Goal: Information Seeking & Learning: Learn about a topic

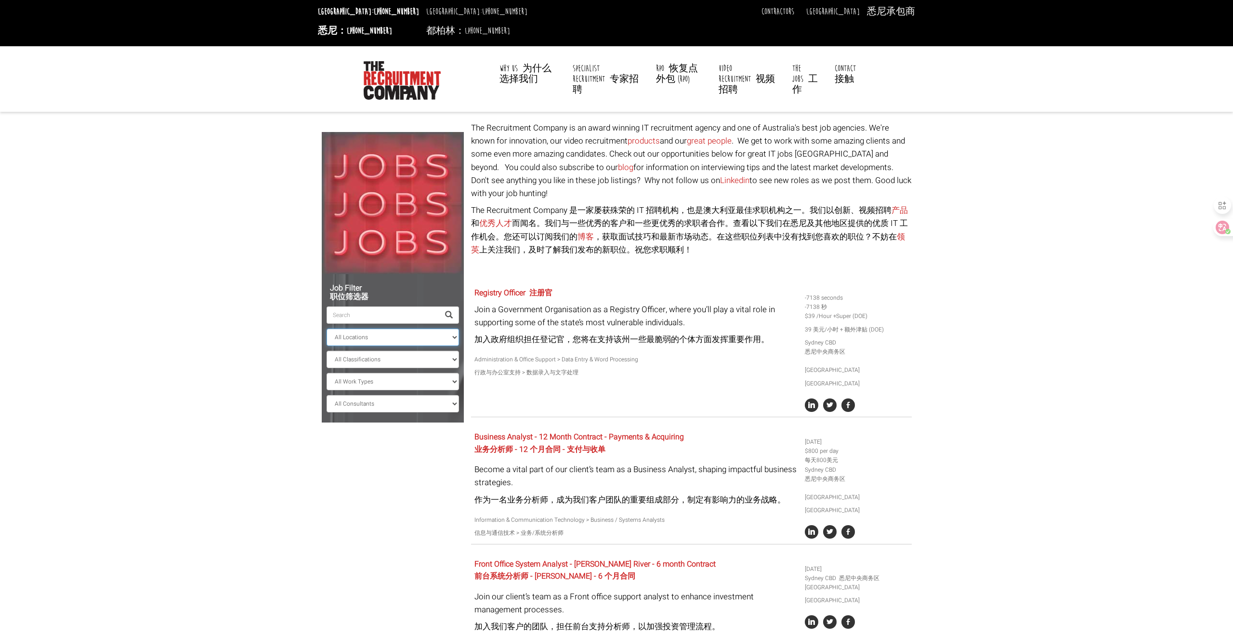
click at [376, 332] on select "All Locations [GEOGRAPHIC_DATA] [GEOGRAPHIC_DATA] [GEOGRAPHIC_DATA] [GEOGRAPHIC…" at bounding box center [393, 336] width 132 height 17
click at [327, 328] on select "All Locations [GEOGRAPHIC_DATA] [GEOGRAPHIC_DATA] [GEOGRAPHIC_DATA] [GEOGRAPHIC…" at bounding box center [393, 336] width 132 height 17
click at [378, 351] on select "All Classifications Banking & Financial Services Information & Communication Te…" at bounding box center [393, 359] width 132 height 17
click at [379, 373] on select "All Work Types Full Time Part Time Casual Contract / Temp" at bounding box center [393, 381] width 132 height 17
click at [327, 373] on select "All Work Types Full Time Part Time Casual Contract / Temp" at bounding box center [393, 381] width 132 height 17
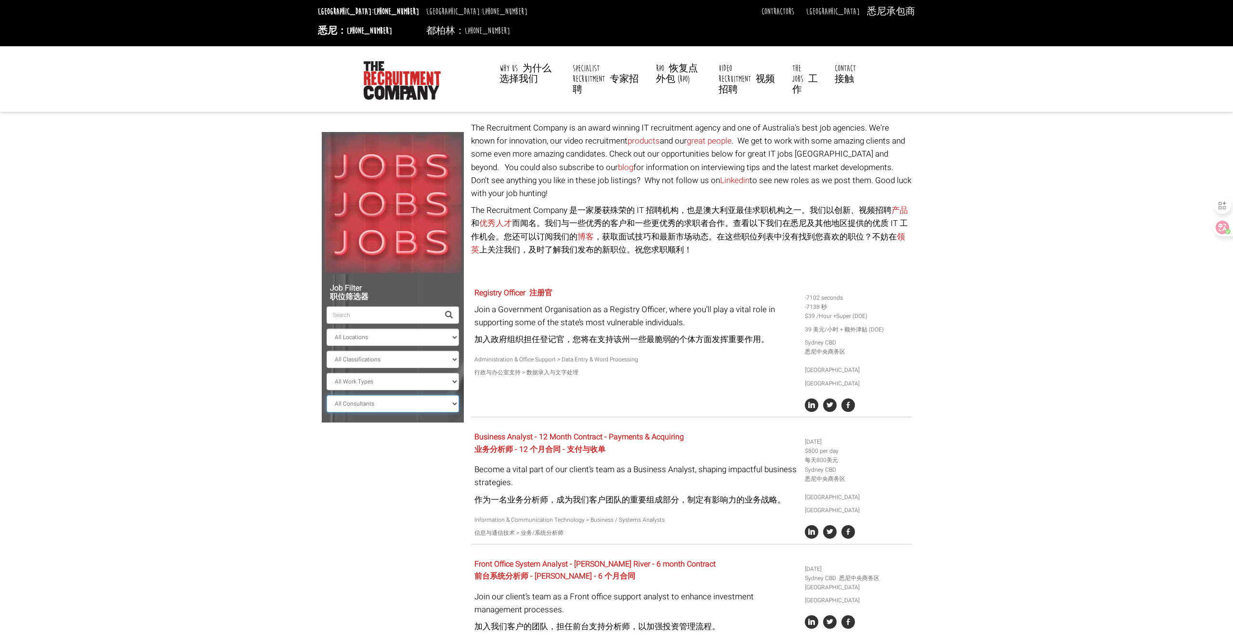
click at [360, 406] on select "All Consultants [PERSON_NAME] - Infrastructure, Cloud & DevOps, Contract [PERSO…" at bounding box center [393, 403] width 132 height 17
click at [392, 397] on select "All Consultants Adam - Infrastructure, Cloud & DevOps, Contract Amanda - Infras…" at bounding box center [393, 403] width 132 height 17
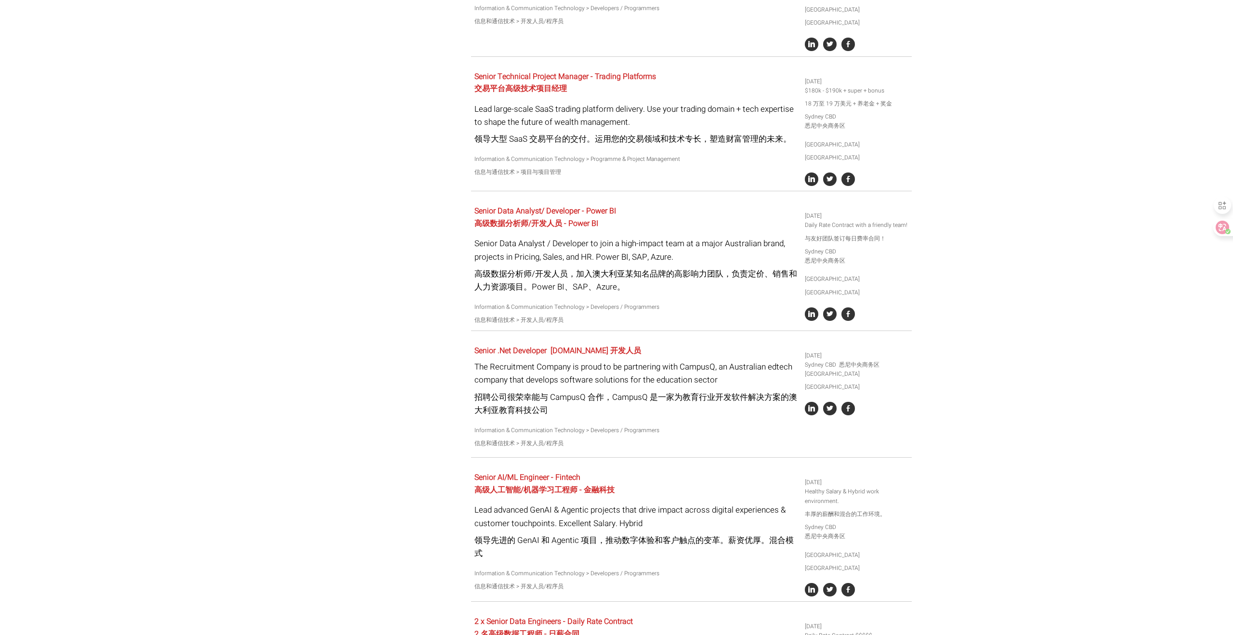
scroll to position [2186, 0]
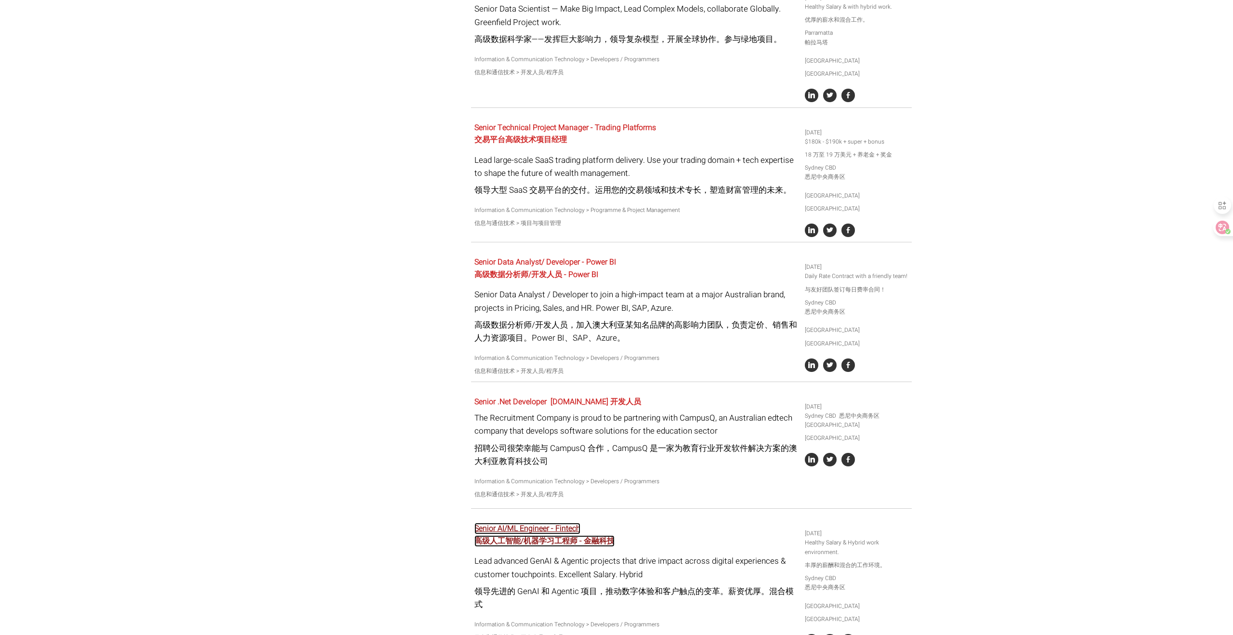
click at [523, 535] on font "高级人工智能/机器学习工程师 - 金融科技" at bounding box center [544, 541] width 140 height 12
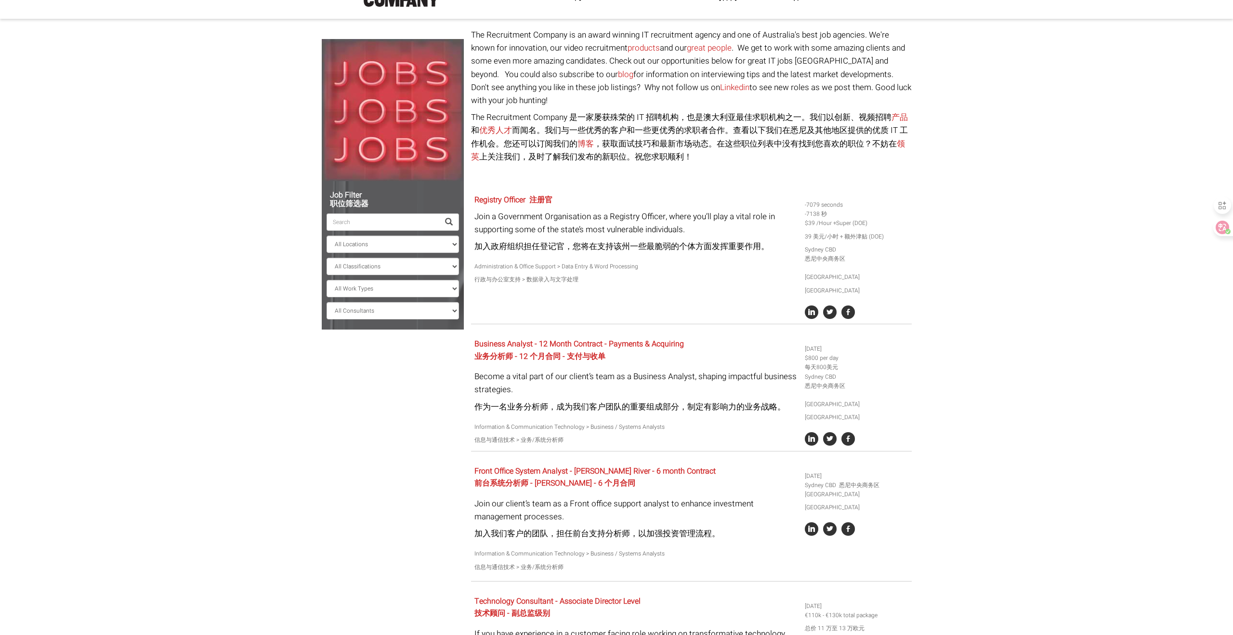
scroll to position [0, 0]
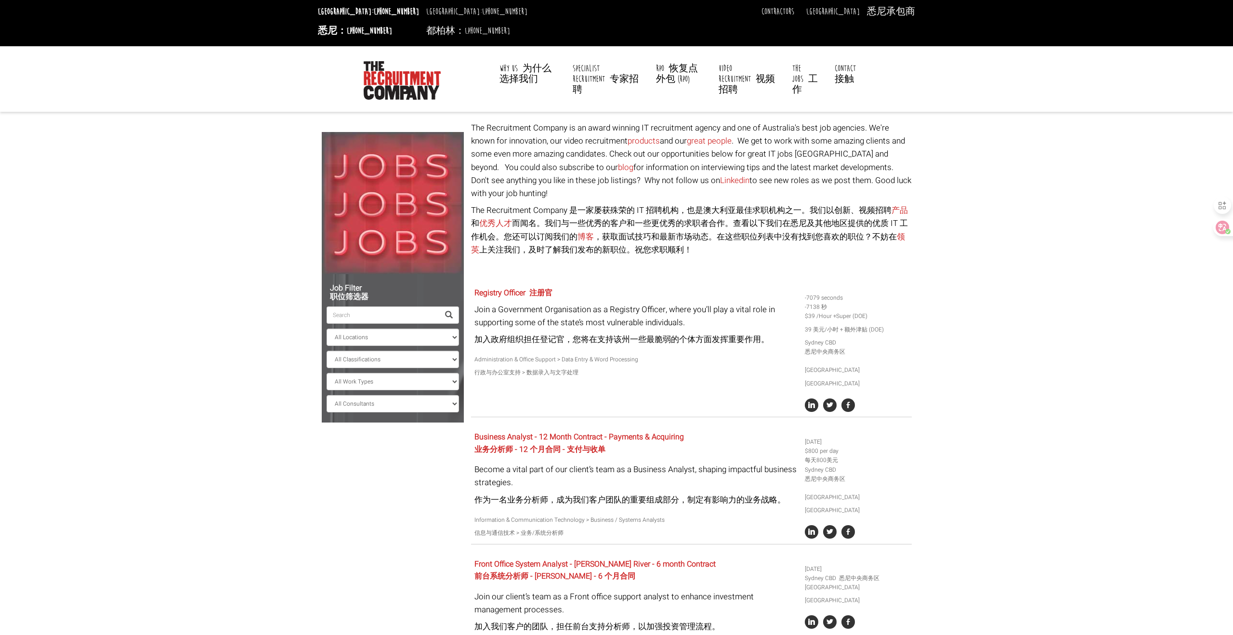
click at [429, 378] on select "All Work Types Full Time Part Time Casual Contract / Temp" at bounding box center [393, 381] width 132 height 17
click at [327, 373] on select "All Work Types Full Time Part Time Casual Contract / Temp" at bounding box center [393, 381] width 132 height 17
click at [419, 408] on div "Job Filter 职位筛选器 All Locations Sydney Melbourne Ireland Sydney CBD Parramatta C…" at bounding box center [393, 348] width 142 height 148
click at [418, 405] on select "All Consultants Adam - Infrastructure, Cloud & DevOps, Contract Amanda - Infras…" at bounding box center [393, 403] width 132 height 17
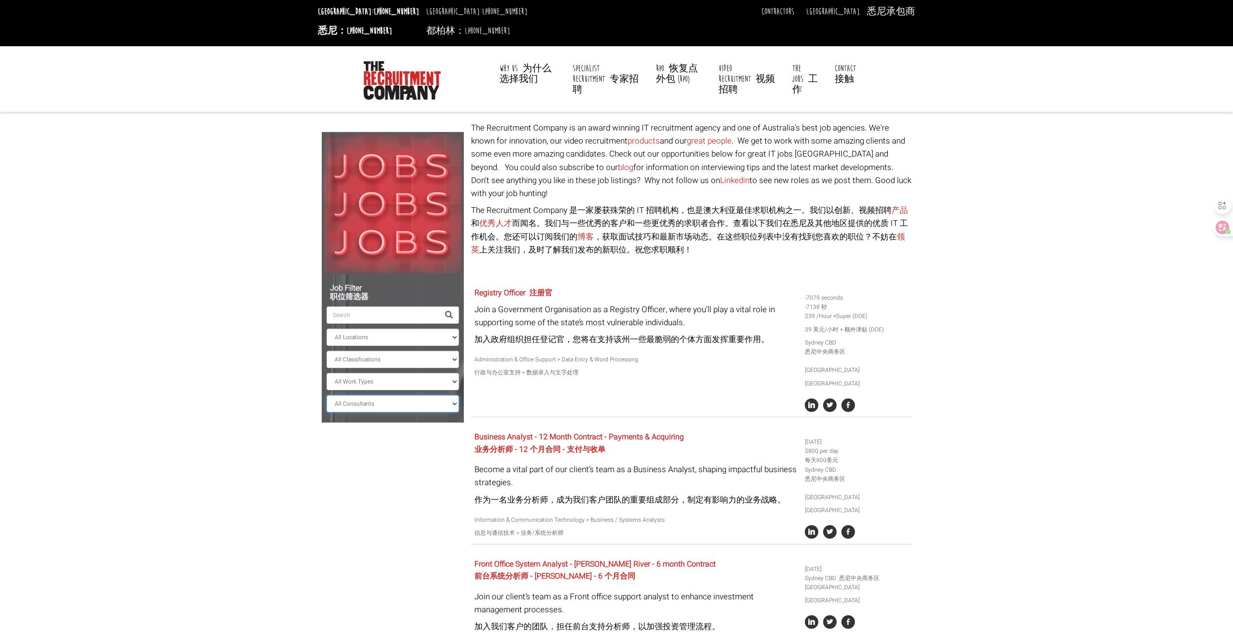
click at [327, 395] on select "All Consultants Adam - Infrastructure, Cloud & DevOps, Contract Amanda - Infras…" at bounding box center [393, 403] width 132 height 17
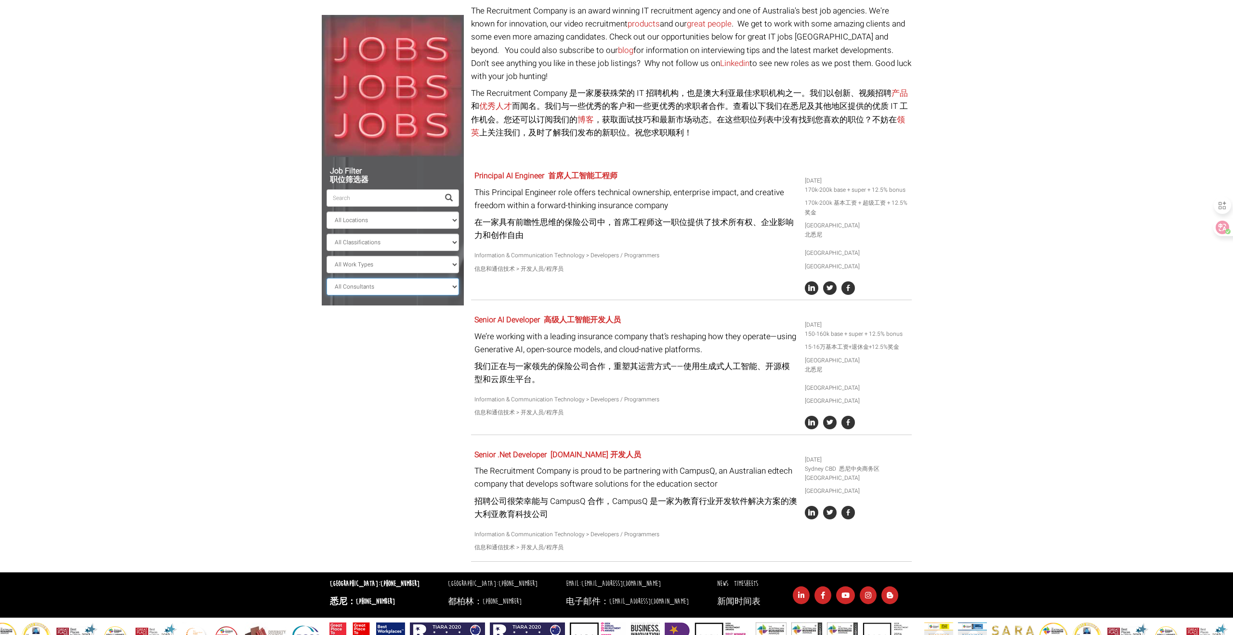
scroll to position [125, 0]
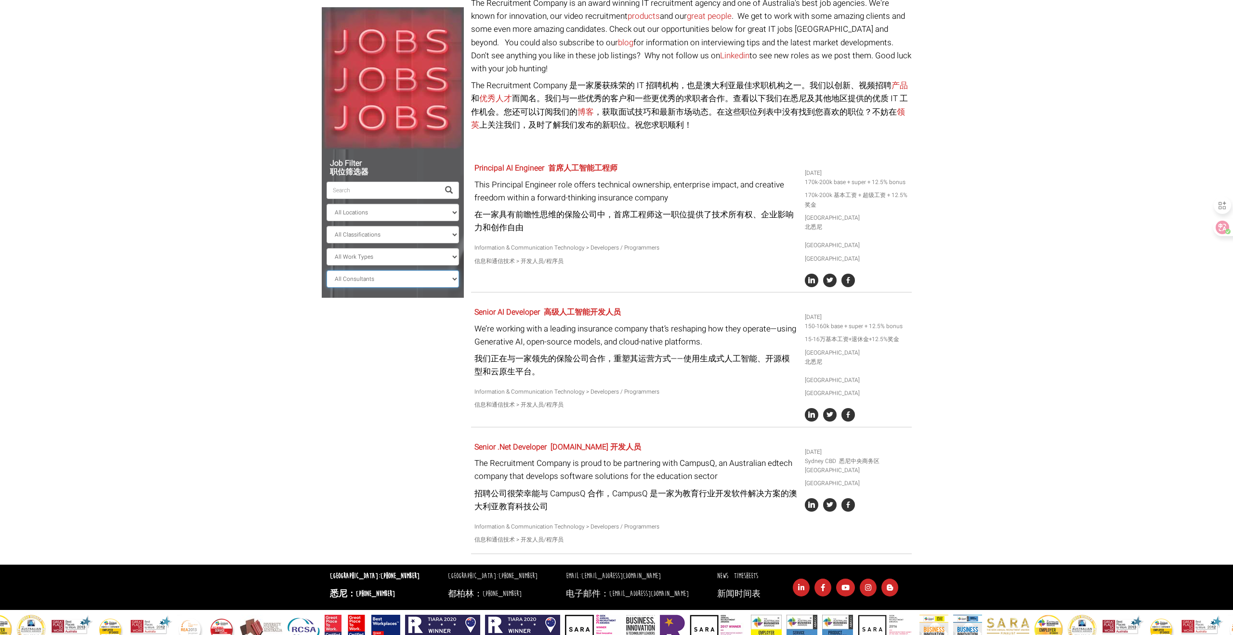
click at [408, 275] on select "All Consultants Adam - Infrastructure, Cloud & DevOps, Contract Amanda - Infras…" at bounding box center [393, 278] width 132 height 17
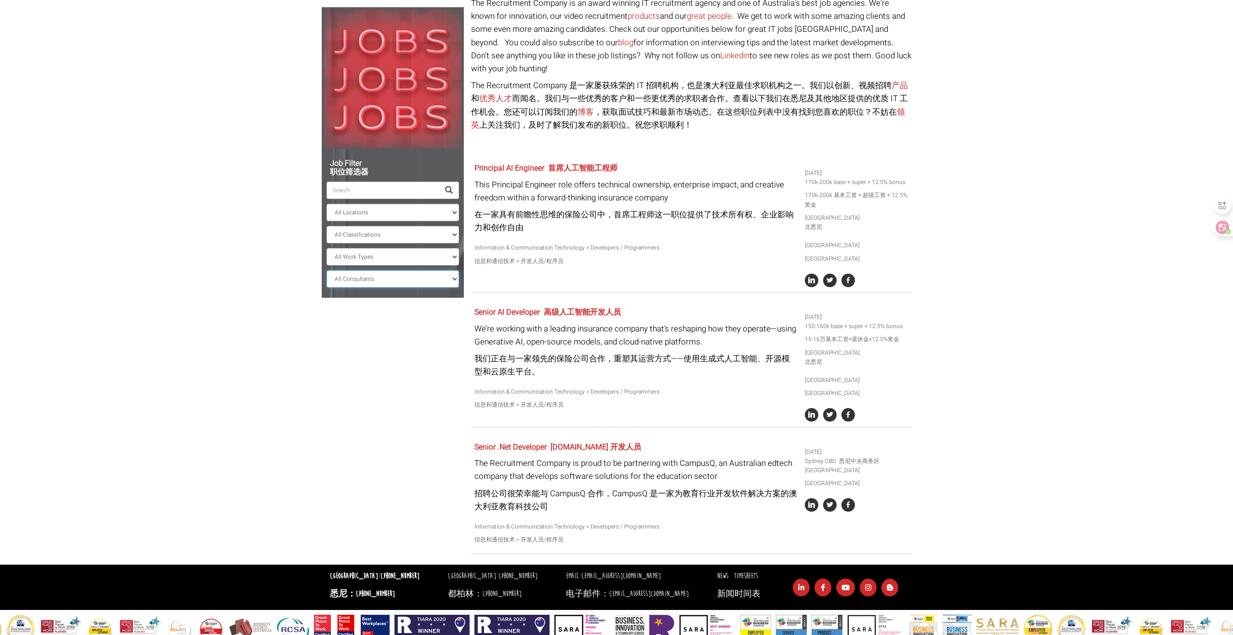
click at [327, 270] on select "All Consultants Adam - Infrastructure, Cloud & DevOps, Contract Amanda - Infras…" at bounding box center [393, 278] width 132 height 17
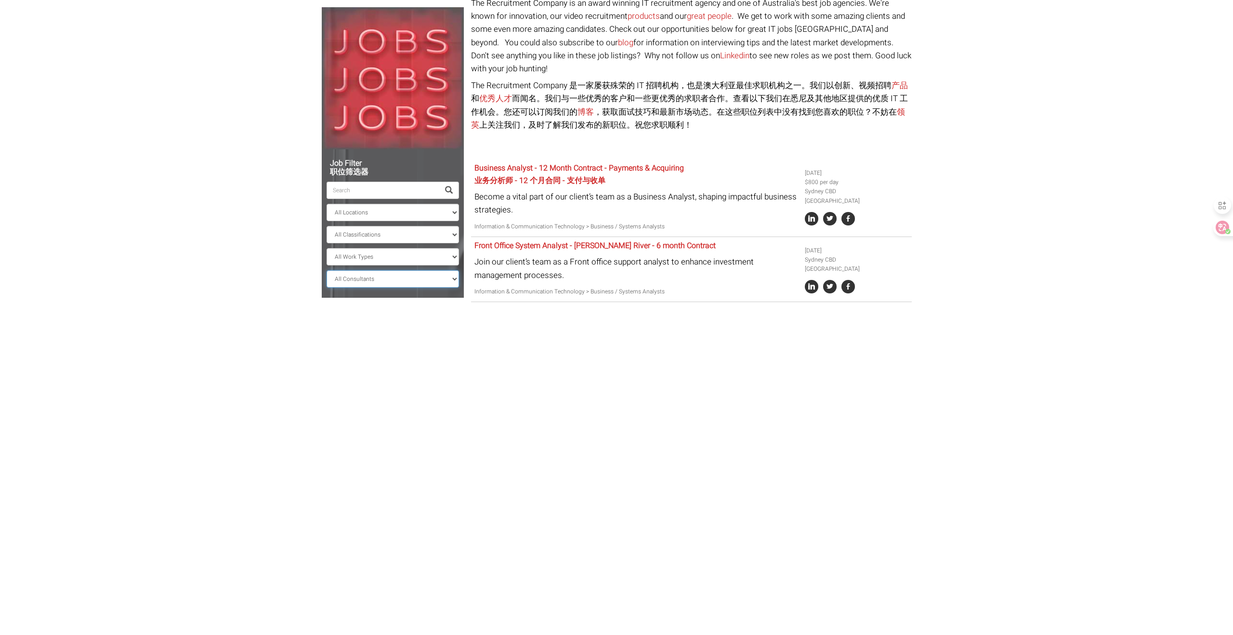
scroll to position [0, 0]
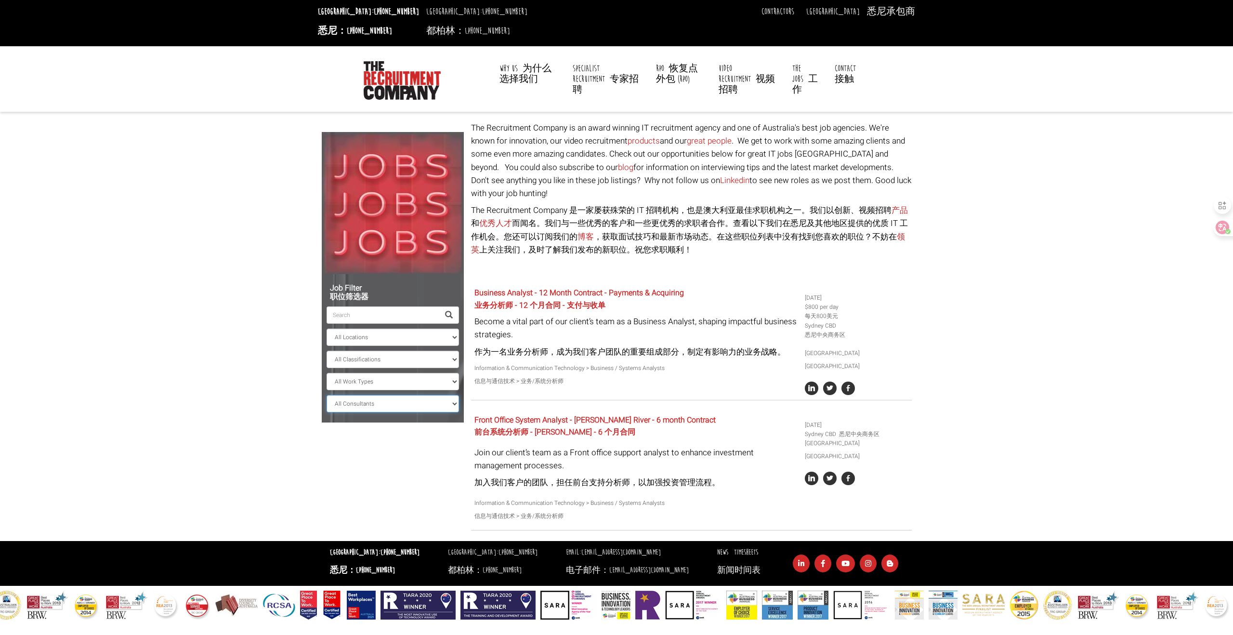
click at [416, 396] on select "All Consultants Adam - Infrastructure, Cloud & DevOps, Contract Amanda - Infras…" at bounding box center [393, 403] width 132 height 17
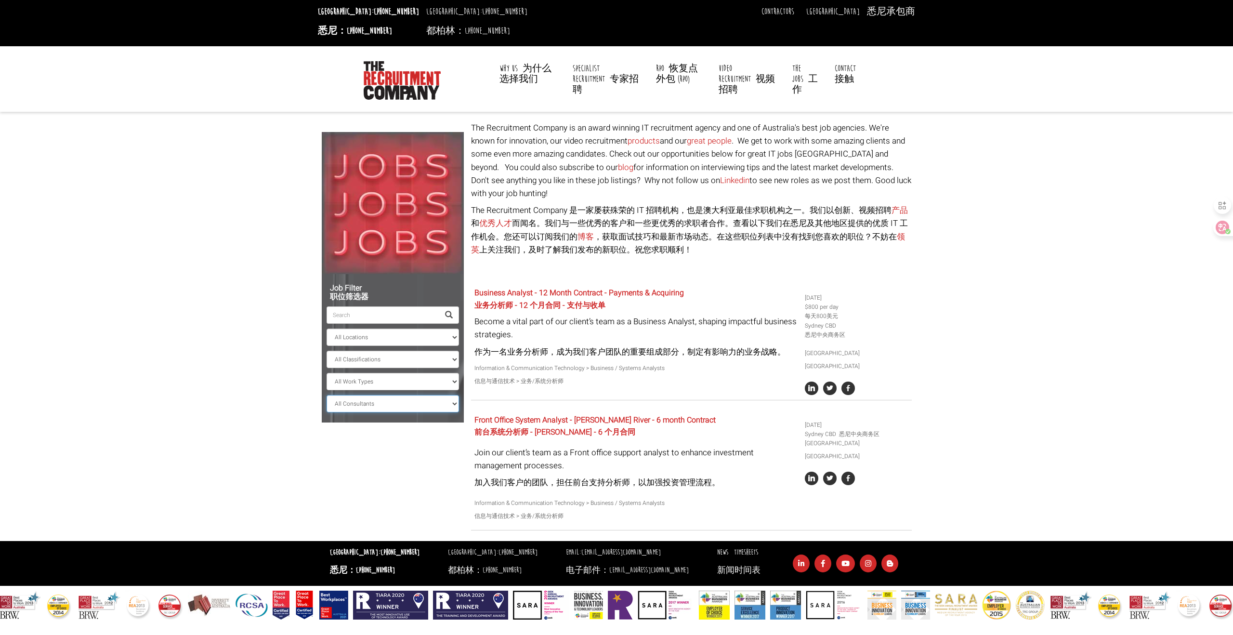
select select "John James Baird"
click at [327, 395] on select "All Consultants Adam - Infrastructure, Cloud & DevOps, Contract Amanda - Infras…" at bounding box center [393, 403] width 132 height 17
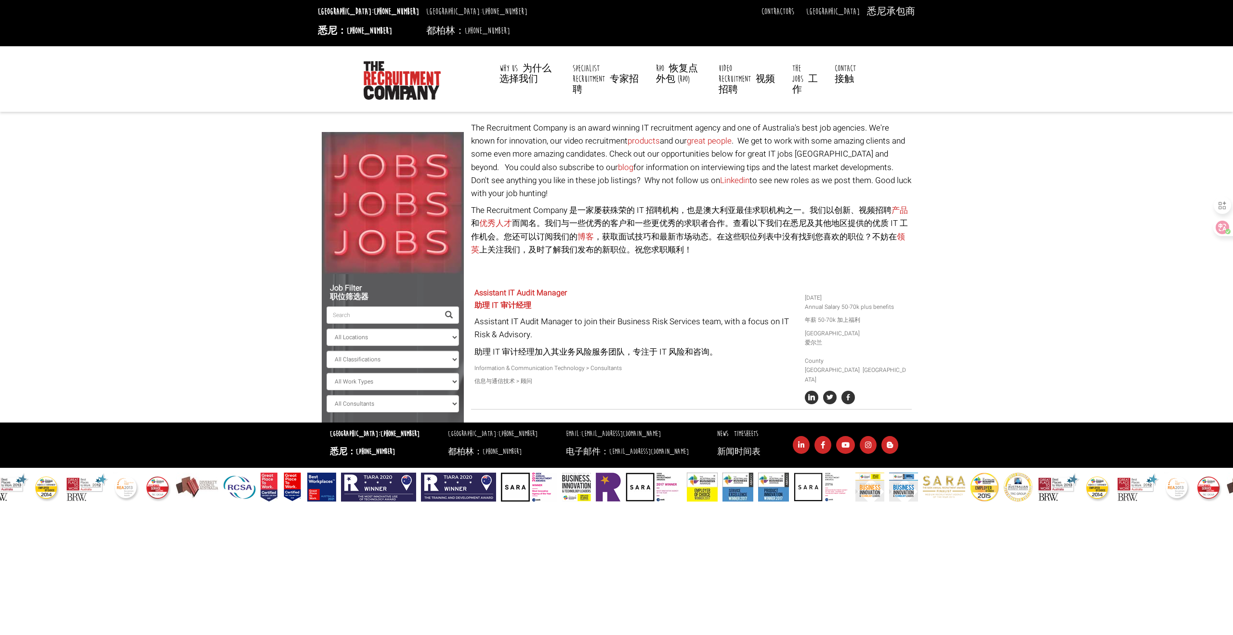
click at [684, 204] on font "The Recruitment Company 是一家屡获殊荣的 IT 招聘机构，也是澳大利亚最佳求职机构之一。我们以创新、视频招聘 产品 和 优秀人才 而闻…" at bounding box center [689, 230] width 437 height 52
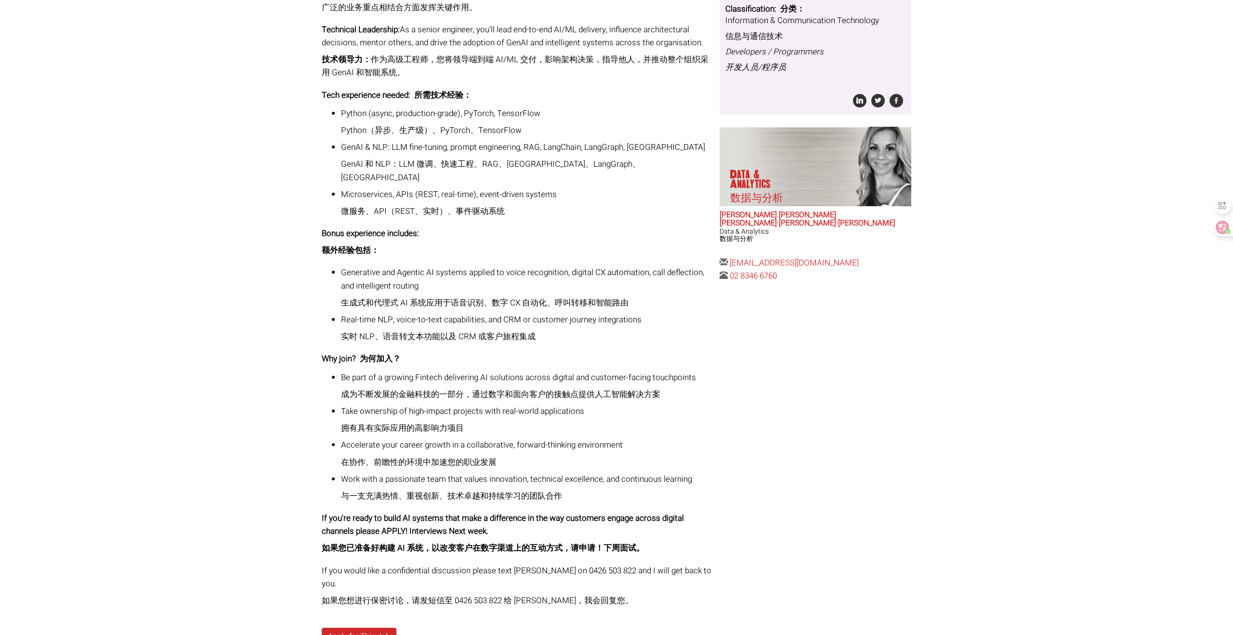
scroll to position [380, 0]
